Goal: Task Accomplishment & Management: Manage account settings

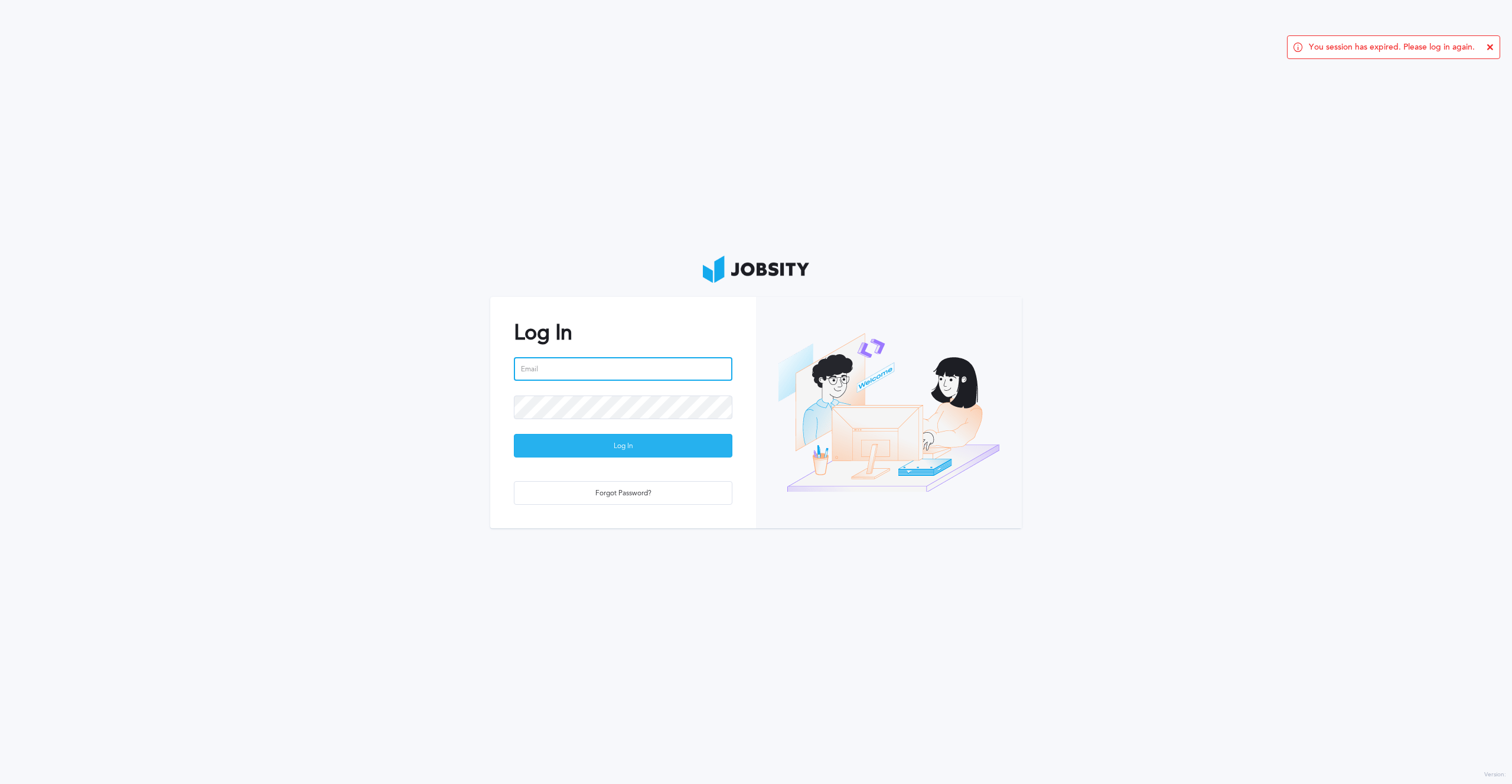
type input "[PERSON_NAME][EMAIL_ADDRESS][PERSON_NAME][DOMAIN_NAME]"
click at [590, 441] on div "Log In" at bounding box center [623, 447] width 217 height 23
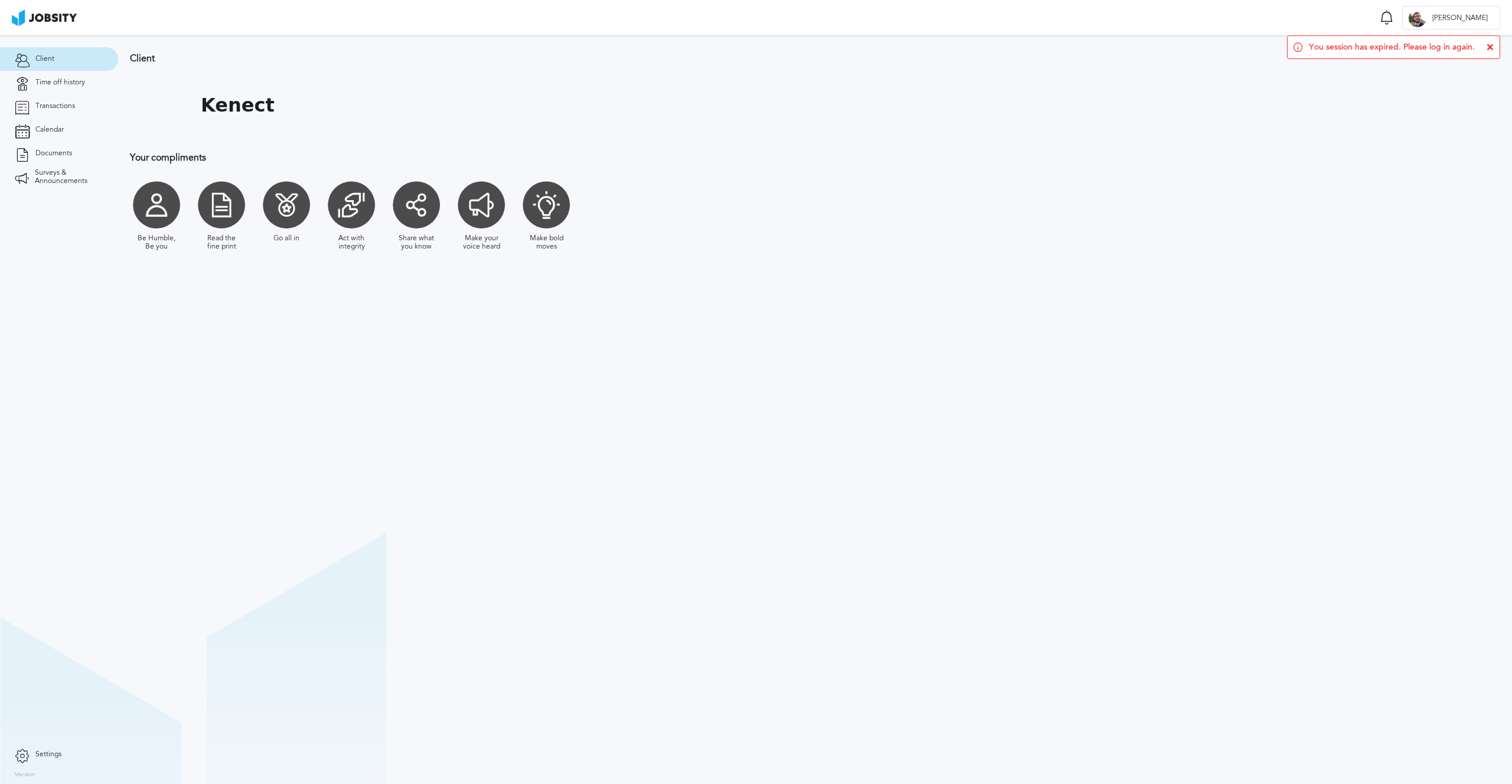
click at [1497, 43] on div "You session has expired. Please log in again." at bounding box center [1393, 47] width 213 height 23
click at [1491, 46] on icon at bounding box center [1490, 47] width 7 height 7
click at [1472, 20] on span "[PERSON_NAME]" at bounding box center [1460, 17] width 68 height 8
click at [838, 241] on div "Log Out" at bounding box center [756, 392] width 1512 height 784
click at [55, 83] on span "Time off history" at bounding box center [60, 82] width 49 height 8
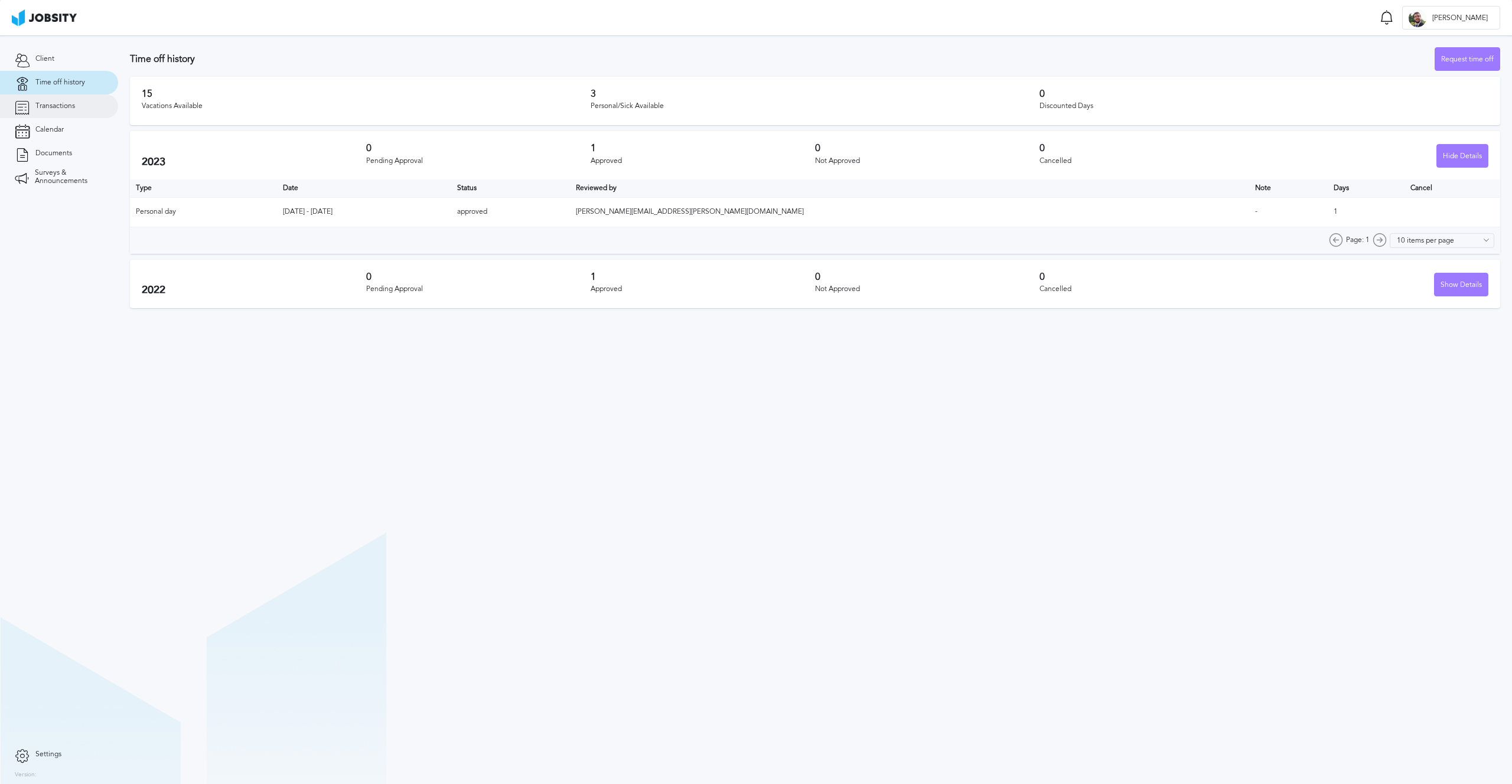
click at [56, 105] on span "Transactions" at bounding box center [55, 105] width 39 height 8
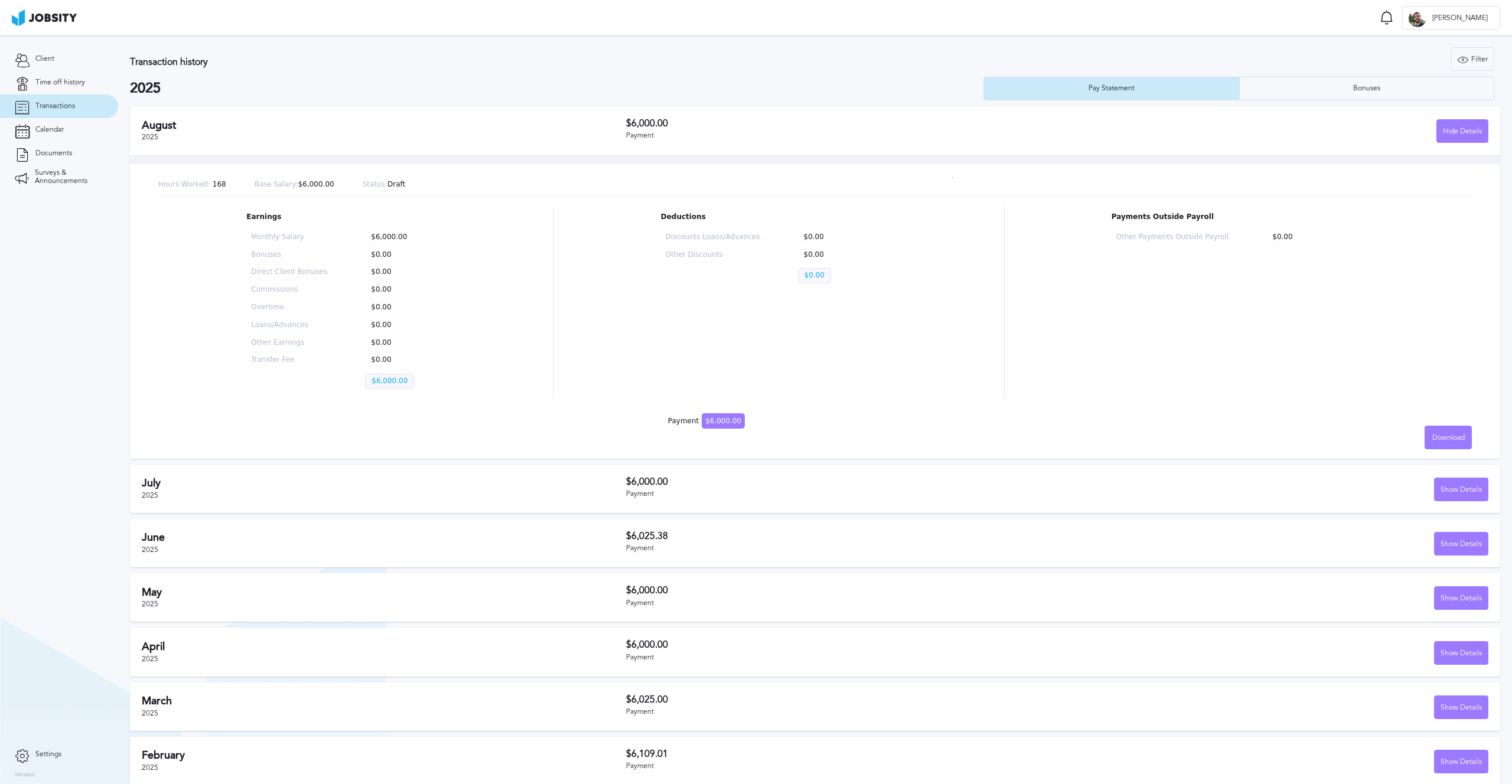
click at [391, 485] on h2 "July" at bounding box center [384, 483] width 484 height 12
click at [1439, 492] on div "Show Details" at bounding box center [1460, 490] width 53 height 23
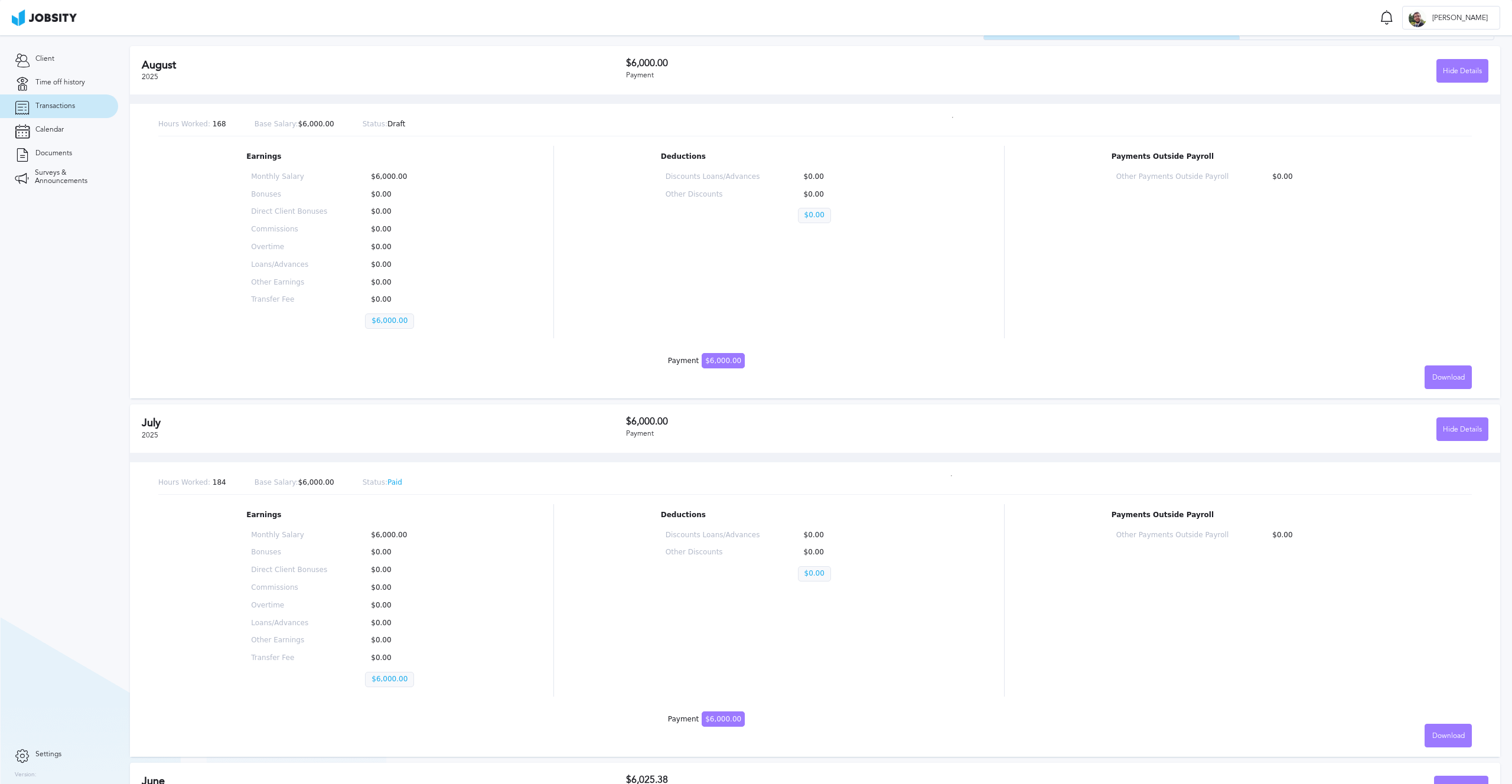
scroll to position [182, 0]
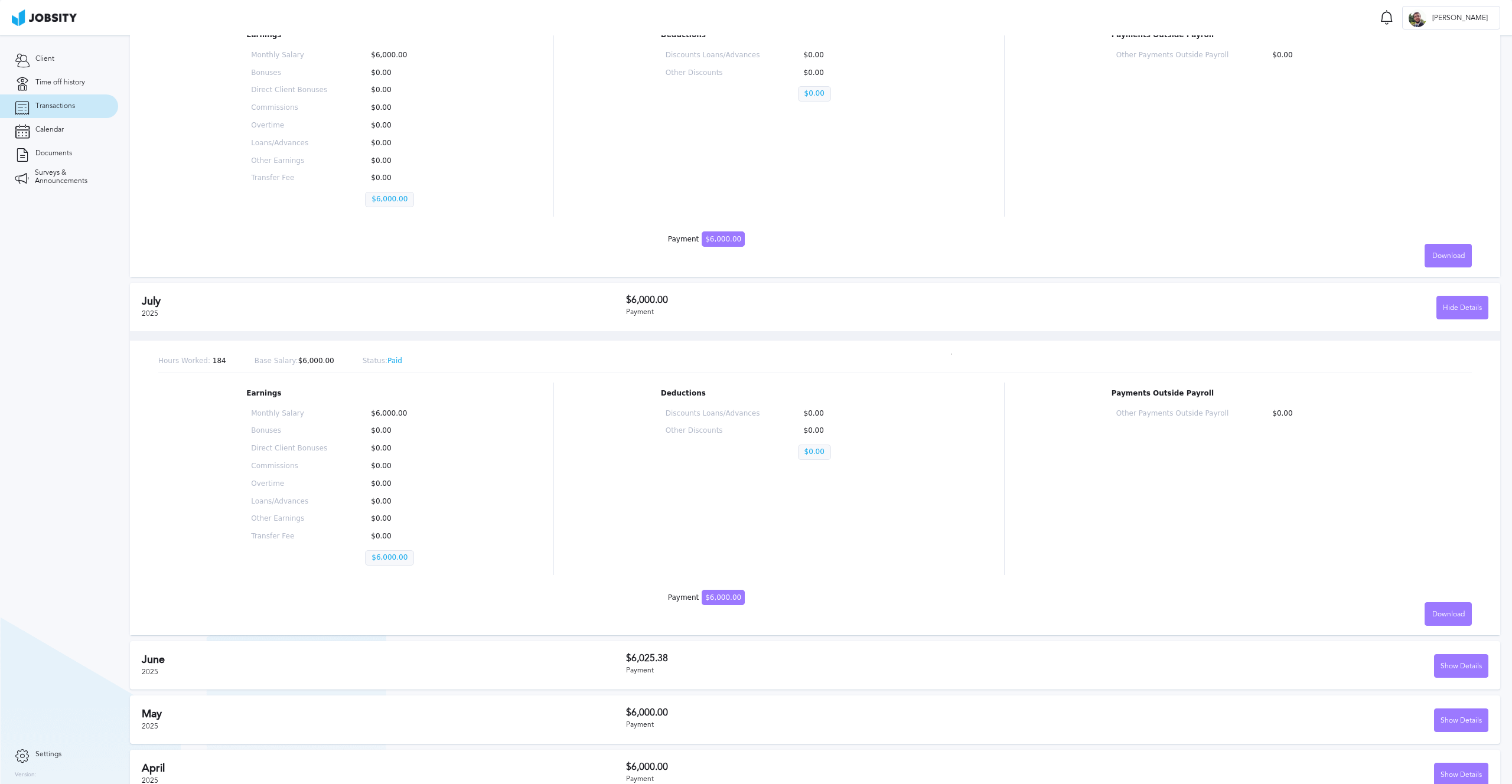
click at [391, 361] on p "Status: Paid" at bounding box center [383, 361] width 39 height 8
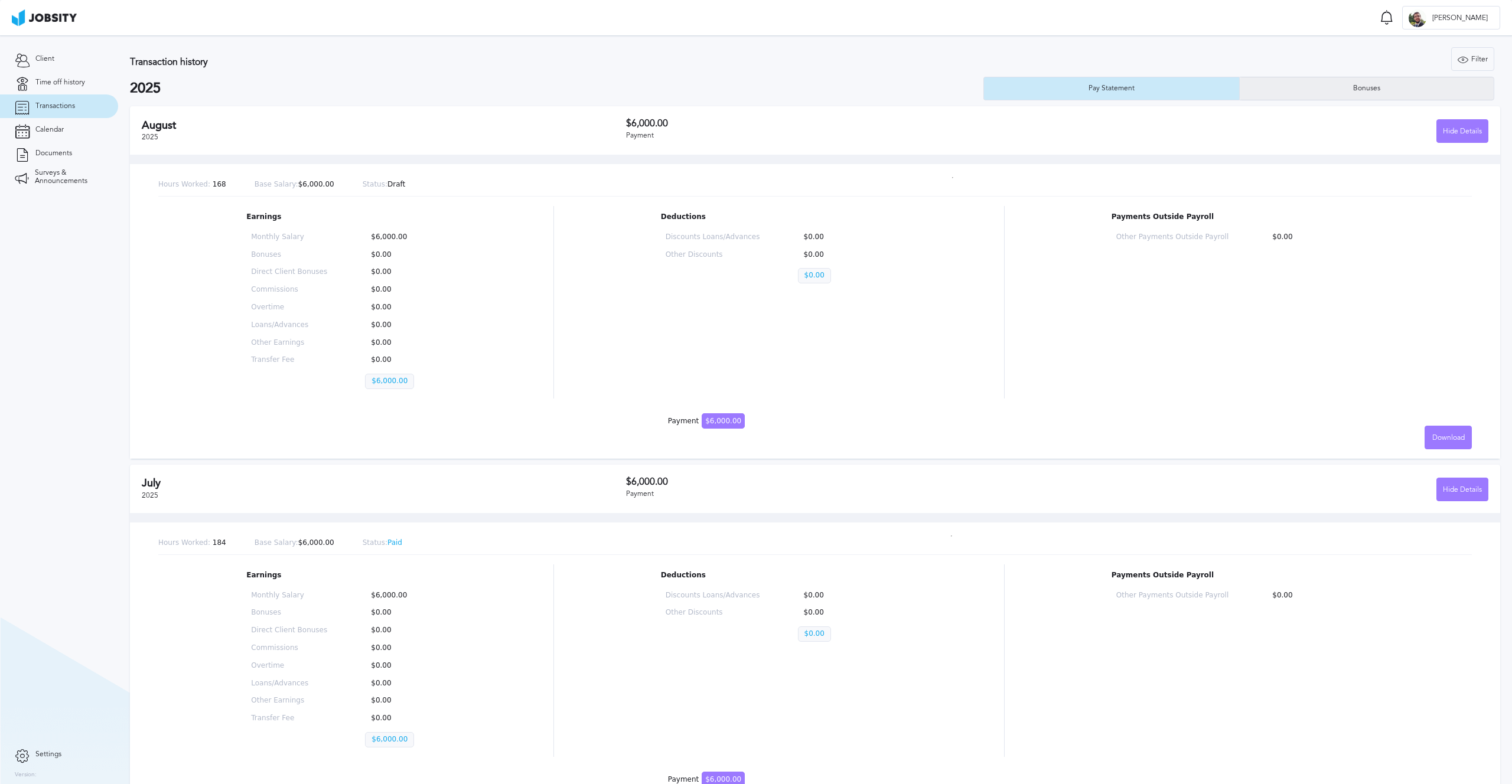
click at [1299, 96] on div "Bonuses" at bounding box center [1367, 89] width 255 height 23
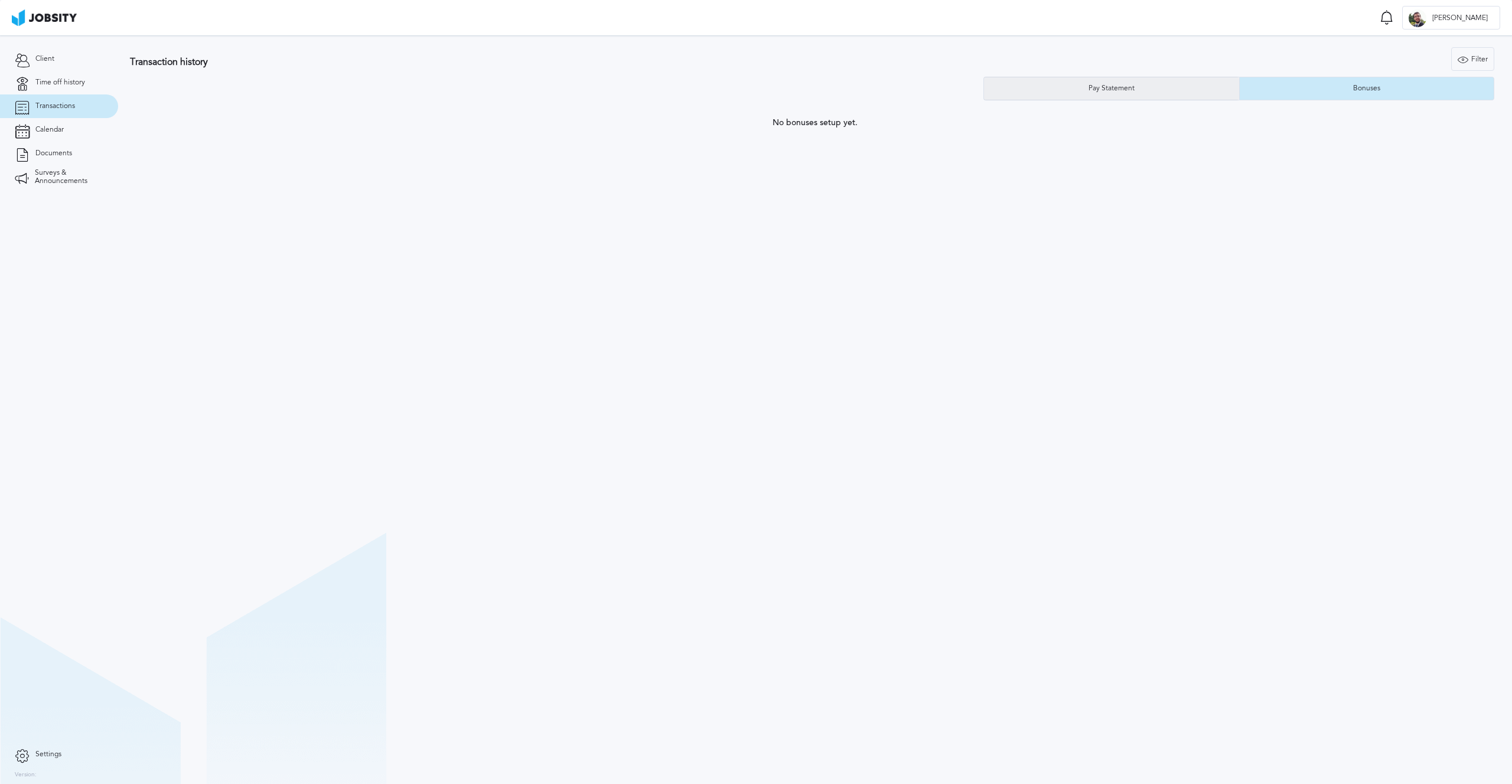
click at [1201, 88] on div "Pay Statement" at bounding box center [1111, 89] width 255 height 23
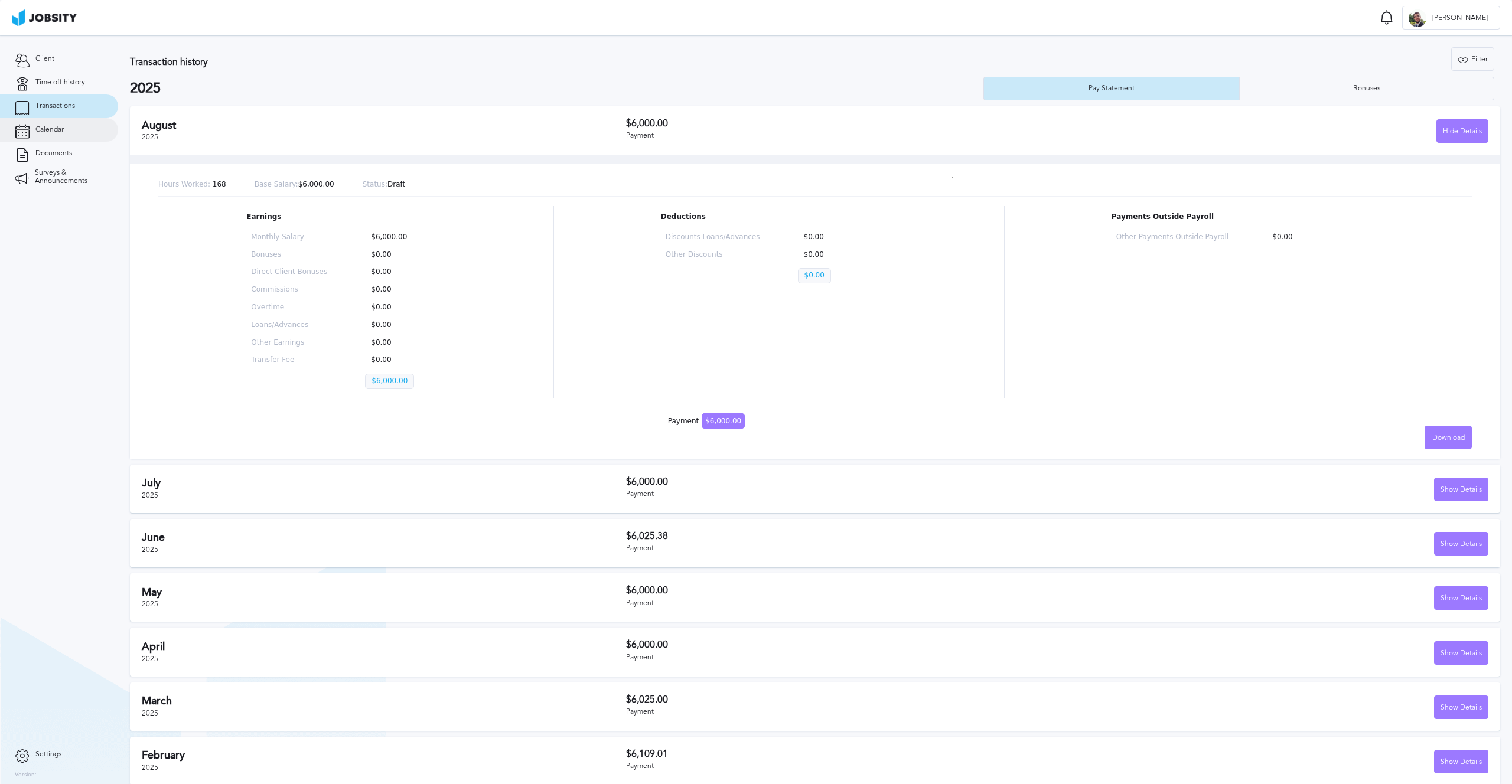
click at [63, 137] on link "Calendar" at bounding box center [59, 129] width 118 height 23
